Goal: Information Seeking & Learning: Find specific fact

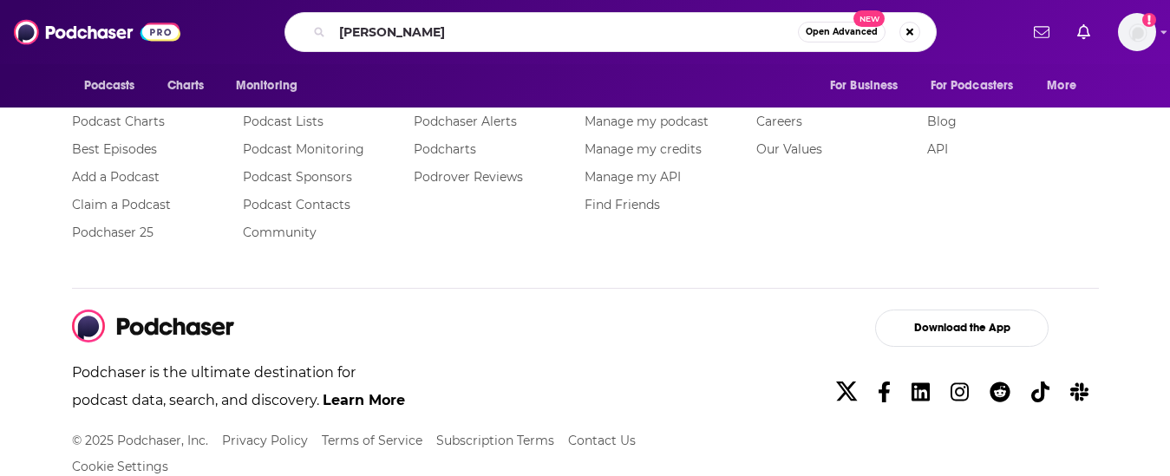
click at [466, 28] on input "[PERSON_NAME]" at bounding box center [565, 32] width 466 height 28
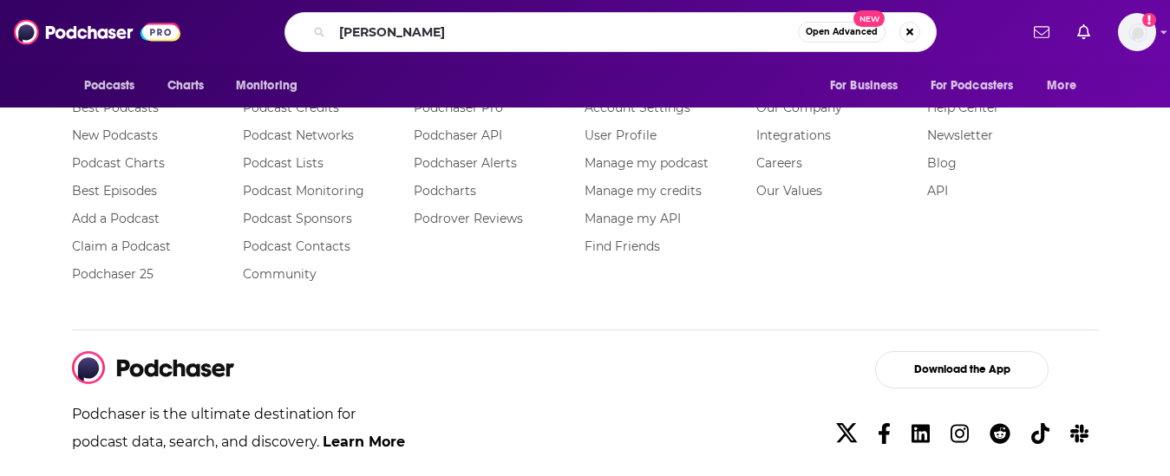
scroll to position [3846, 0]
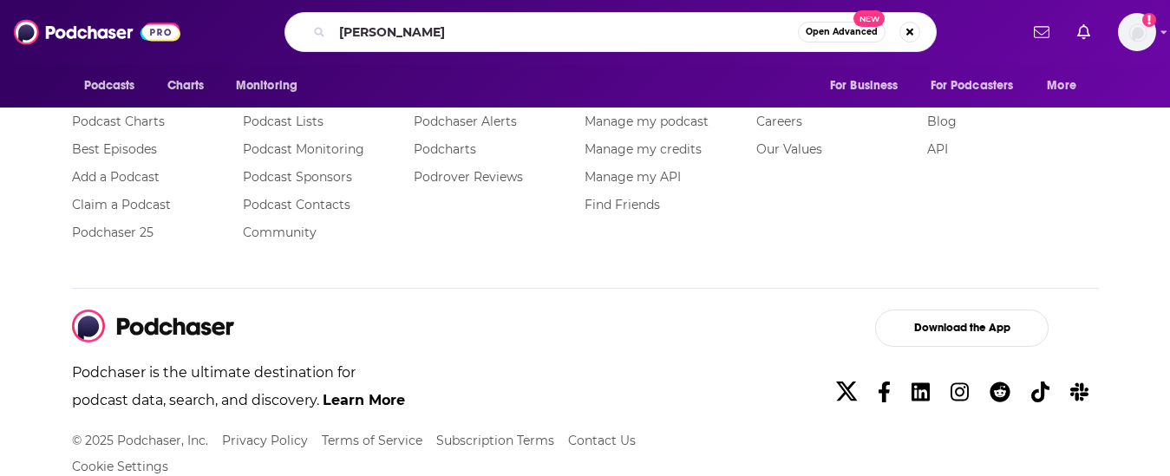
type input "[PERSON_NAME]"
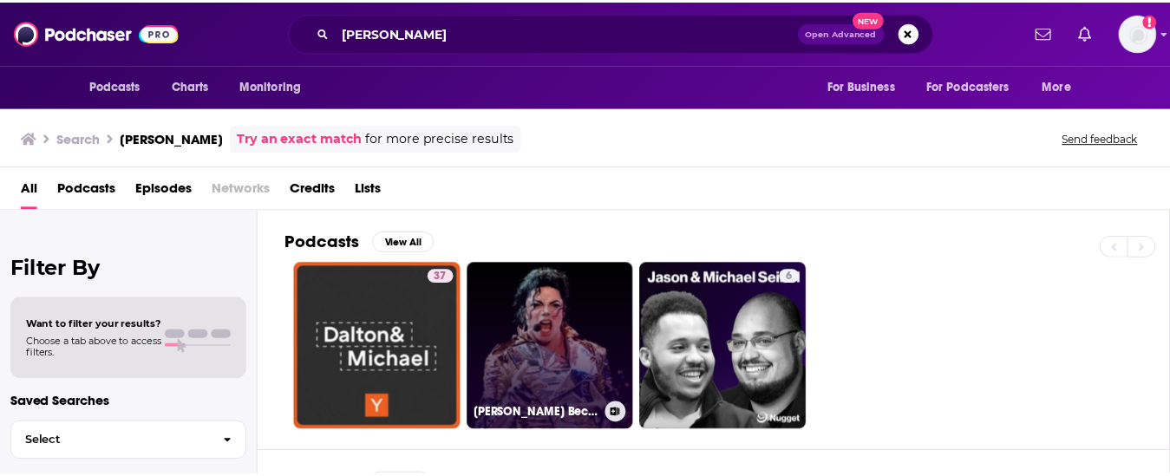
scroll to position [87, 0]
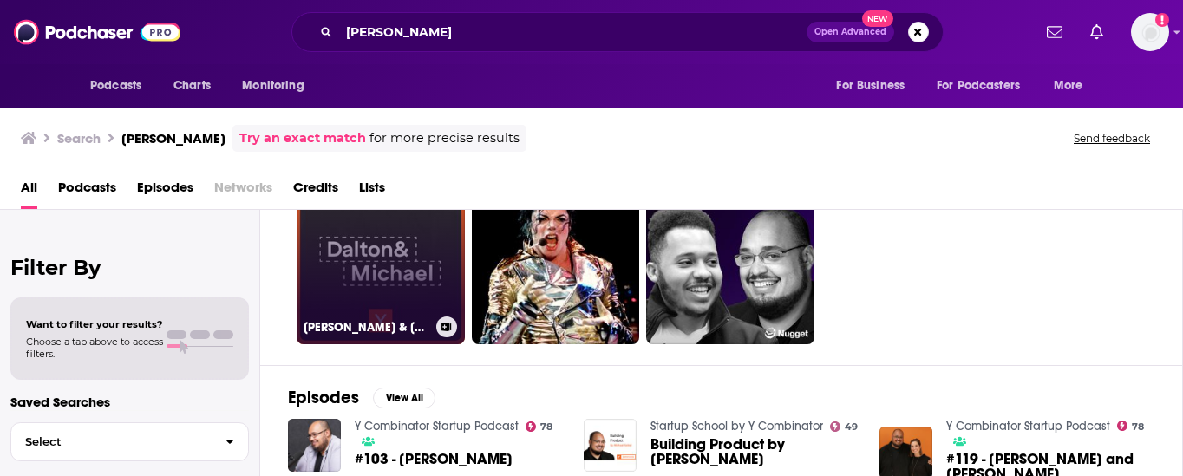
click at [370, 252] on link "37 [PERSON_NAME] & [PERSON_NAME]" at bounding box center [381, 260] width 168 height 168
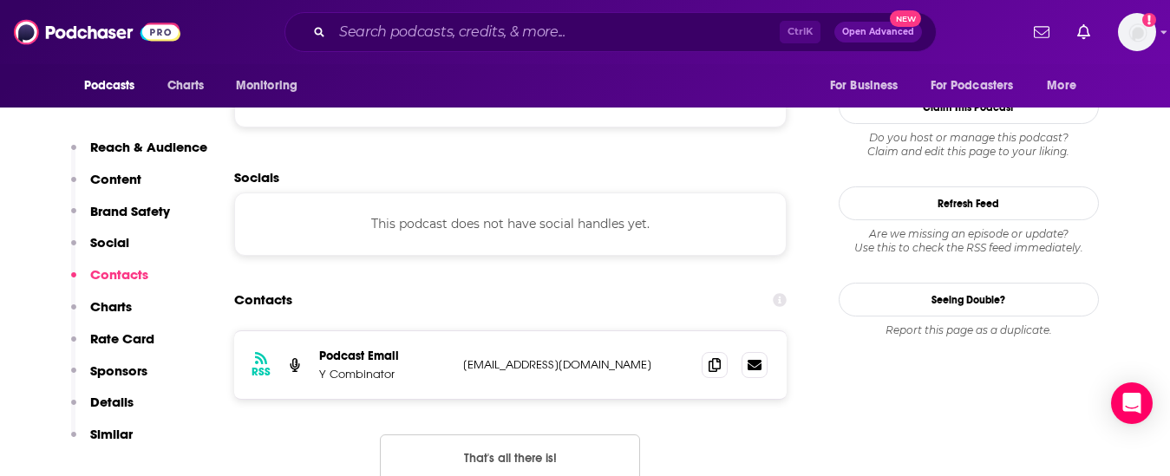
scroll to position [1475, 0]
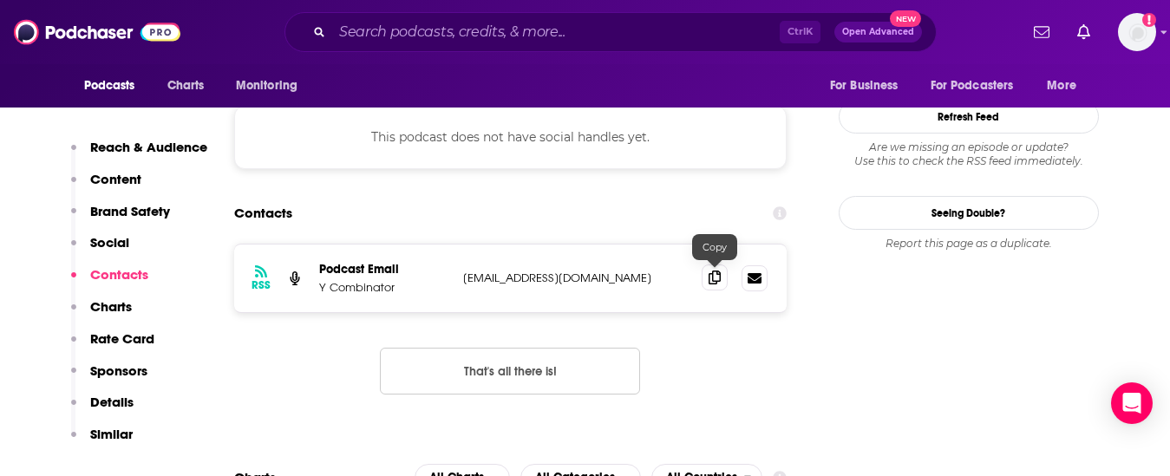
click at [714, 281] on icon at bounding box center [715, 278] width 12 height 14
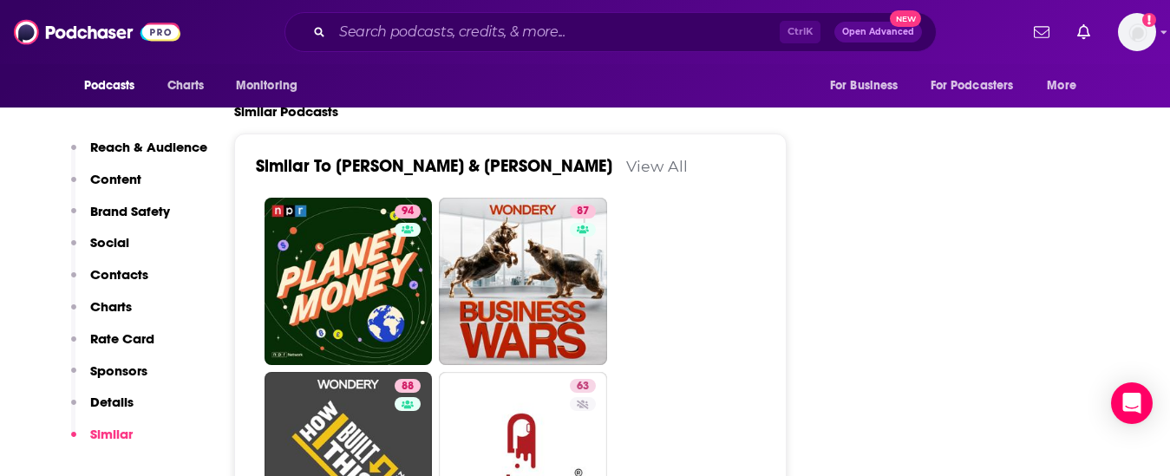
scroll to position [2689, 0]
